Goal: Transaction & Acquisition: Subscribe to service/newsletter

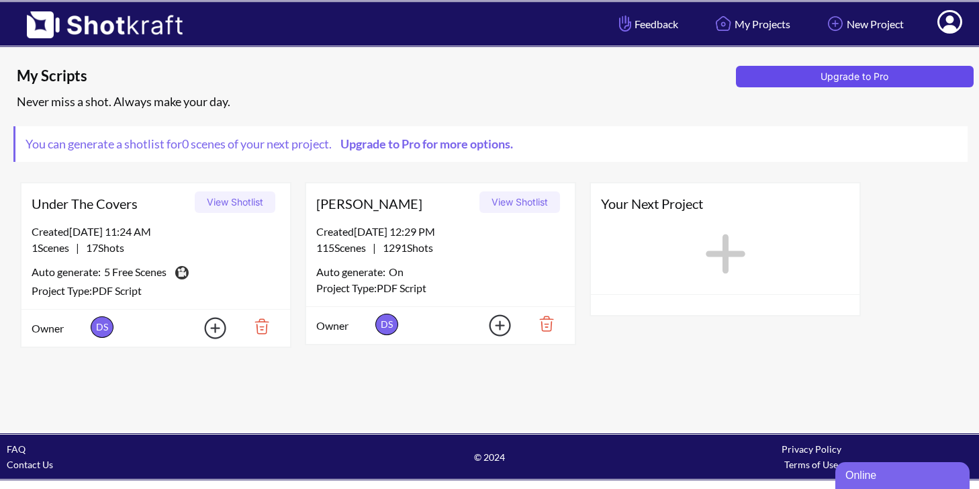
click at [866, 69] on button "Upgrade to Pro" at bounding box center [855, 76] width 238 height 21
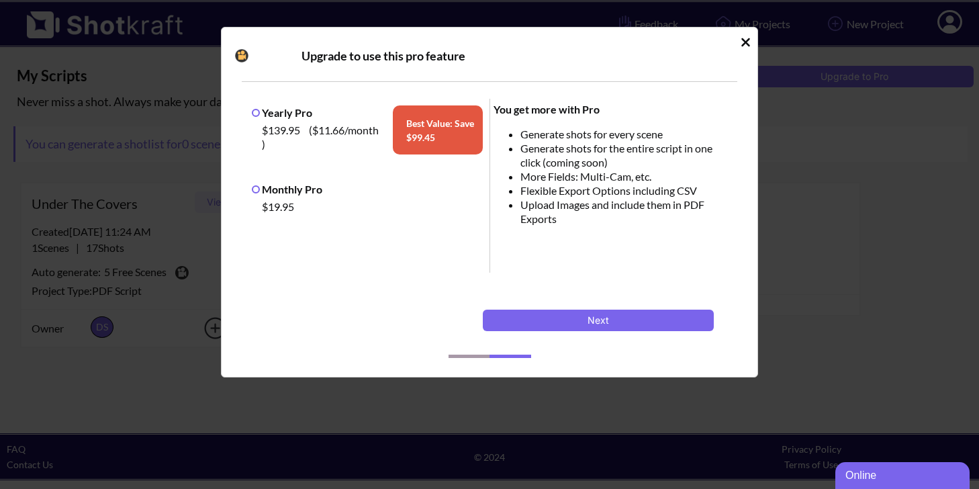
click at [741, 41] on icon "Idle Modal" at bounding box center [746, 42] width 10 height 13
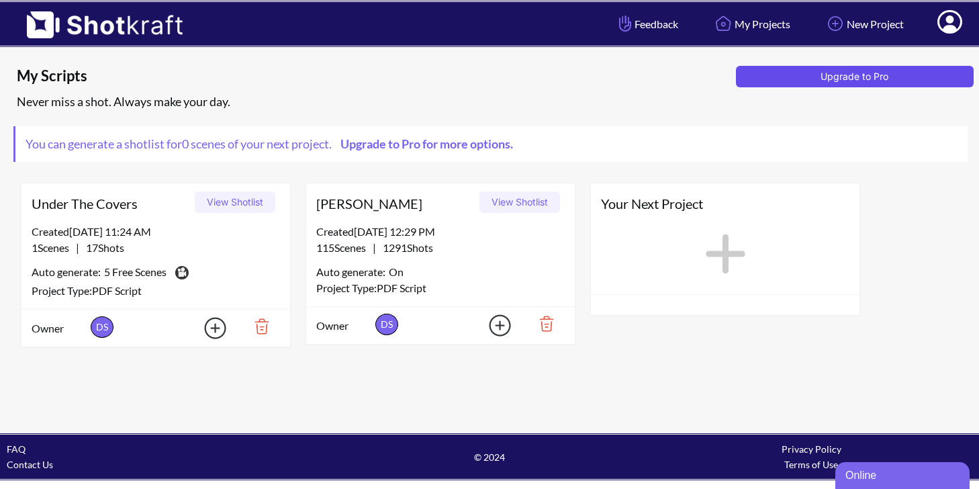
click at [847, 79] on button "Upgrade to Pro" at bounding box center [855, 76] width 238 height 21
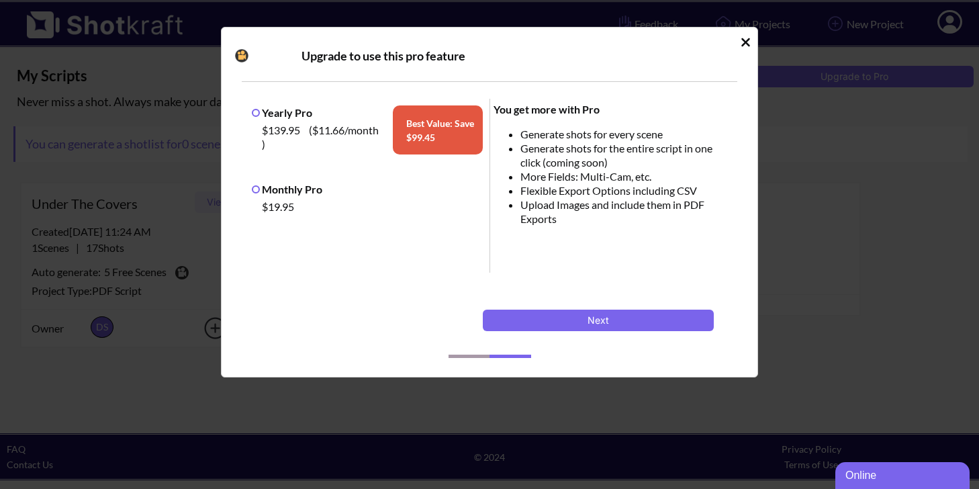
click at [274, 198] on div "$19.95" at bounding box center [371, 206] width 224 height 21
click at [259, 187] on label "Monthly Pro" at bounding box center [287, 189] width 71 height 13
click at [598, 316] on button "Next" at bounding box center [598, 320] width 231 height 21
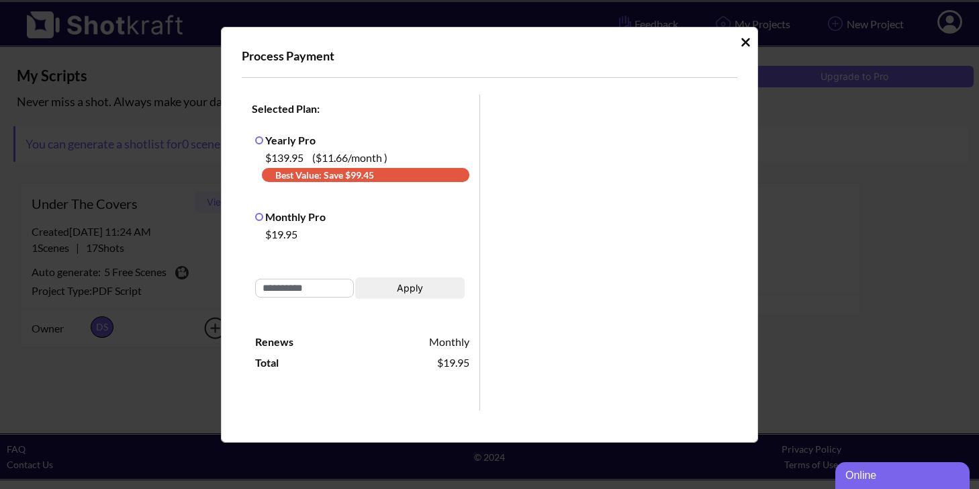
click at [447, 343] on span "Monthly" at bounding box center [415, 341] width 107 height 14
click at [732, 46] on div "Process Payment Selected Plan: Yearly Pro $139.95 ( $11.66 /month ) Best Value:…" at bounding box center [489, 235] width 537 height 416
click at [741, 42] on icon "Idle Modal" at bounding box center [746, 42] width 10 height 13
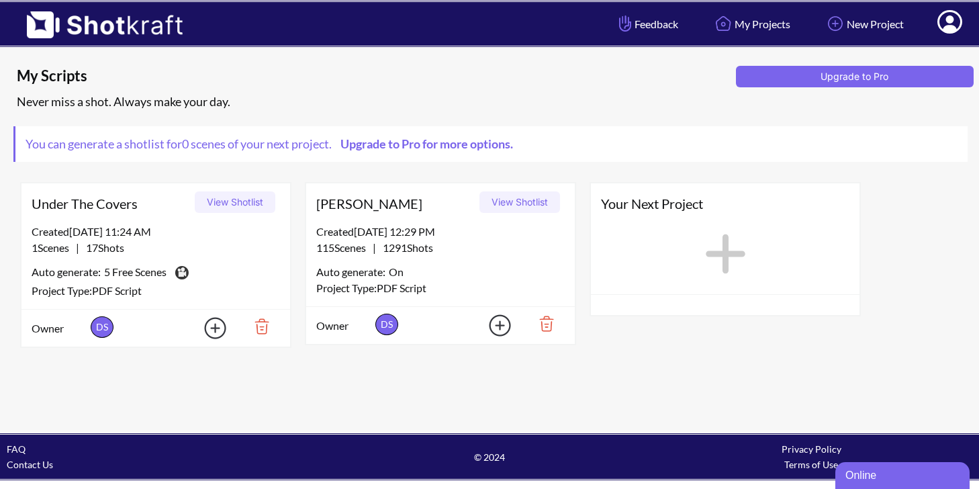
click at [947, 30] on icon at bounding box center [950, 23] width 14 height 16
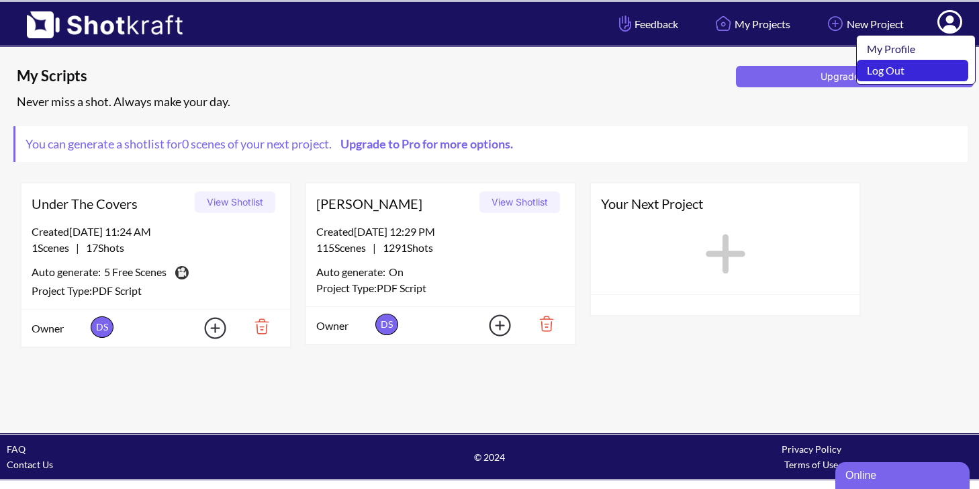
click at [929, 79] on link "Log Out" at bounding box center [912, 70] width 111 height 21
